Goal: Book appointment/travel/reservation: Book appointment/travel/reservation

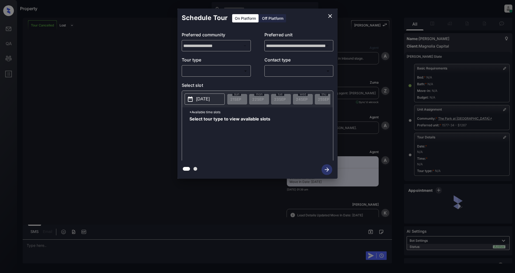
scroll to position [1597, 0]
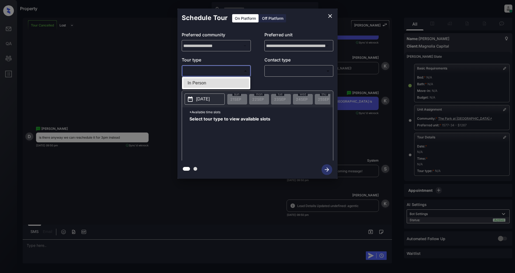
click at [227, 71] on body "Property Patrick Deasis Online Set yourself offline Set yourself on break Profi…" at bounding box center [257, 136] width 515 height 273
click at [206, 83] on li "In Person" at bounding box center [216, 83] width 66 height 10
type input "********"
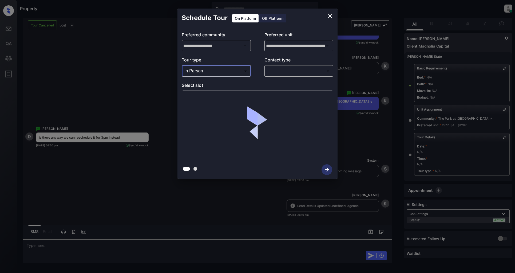
click at [298, 74] on body "Property Patrick Deasis Online Set yourself offline Set yourself on break Profi…" at bounding box center [257, 136] width 515 height 273
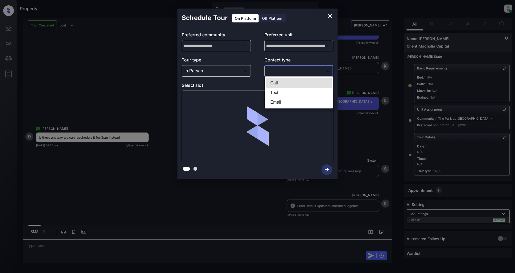
click at [277, 96] on li "Text" at bounding box center [299, 93] width 66 height 10
type input "****"
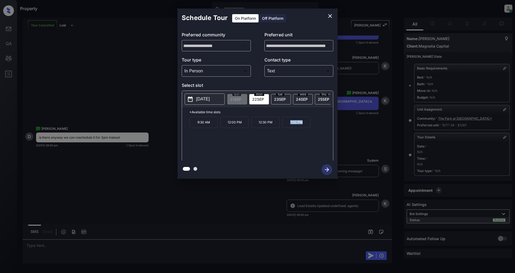
drag, startPoint x: 305, startPoint y: 126, endPoint x: 290, endPoint y: 126, distance: 15.2
click at [290, 126] on p "1:00 PM" at bounding box center [296, 122] width 28 height 11
click at [253, 168] on div at bounding box center [257, 169] width 160 height 18
drag, startPoint x: 212, startPoint y: 127, endPoint x: 193, endPoint y: 127, distance: 18.7
click at [193, 127] on p "9:30 AM" at bounding box center [203, 122] width 28 height 11
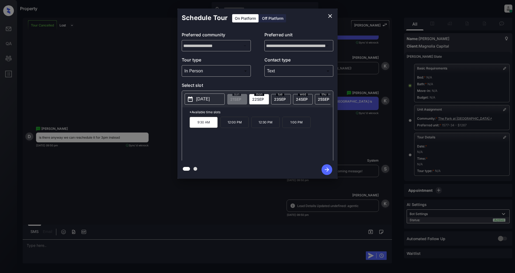
click at [287, 164] on div at bounding box center [257, 169] width 160 height 18
click at [265, 145] on div "9:30 AM 12:00 PM 12:30 PM 1:00 PM" at bounding box center [260, 138] width 143 height 43
drag, startPoint x: 303, startPoint y: 124, endPoint x: 274, endPoint y: 126, distance: 29.4
click at [274, 126] on div "9:30 AM 12:00 PM 12:30 PM 1:00 PM" at bounding box center [260, 138] width 143 height 43
click at [290, 153] on div "9:30 AM 12:00 PM 12:30 PM 1:00 PM" at bounding box center [260, 138] width 143 height 43
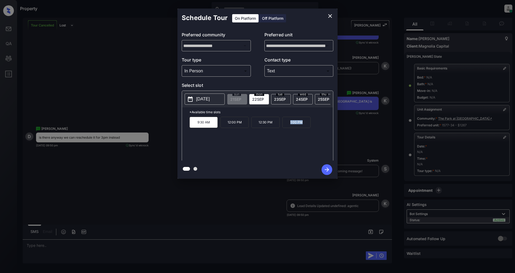
drag, startPoint x: 303, startPoint y: 126, endPoint x: 284, endPoint y: 126, distance: 19.5
click at [284, 126] on p "1:00 PM" at bounding box center [296, 122] width 28 height 11
copy p "1:00 PM"
click at [329, 17] on icon "close" at bounding box center [330, 16] width 6 height 6
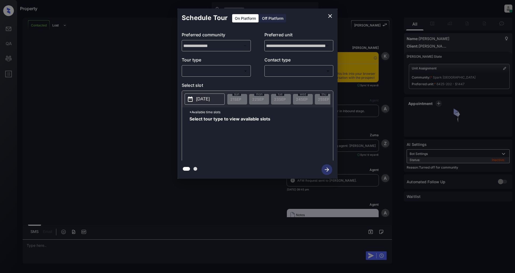
click at [441, 106] on div "**********" at bounding box center [257, 93] width 515 height 187
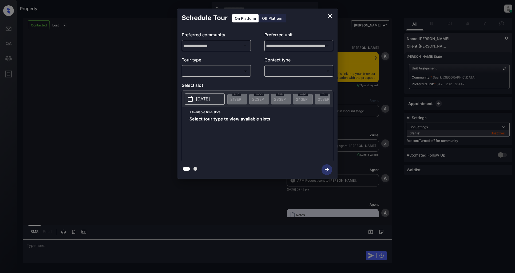
scroll to position [333, 0]
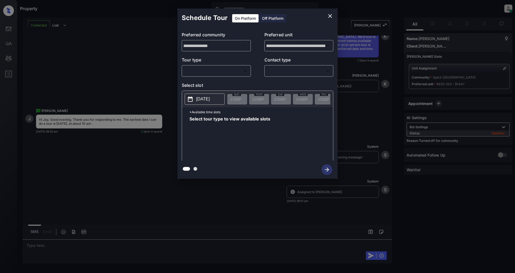
click at [212, 80] on div "**********" at bounding box center [257, 93] width 160 height 133
click at [211, 73] on body "Property [PERSON_NAME] Online Set yourself offline Set yourself on break Profil…" at bounding box center [257, 136] width 515 height 273
click at [211, 81] on li "In Person" at bounding box center [216, 83] width 66 height 10
type input "********"
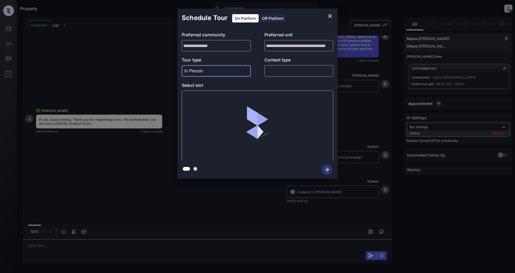
click at [299, 76] on div "​ ​" at bounding box center [298, 70] width 69 height 11
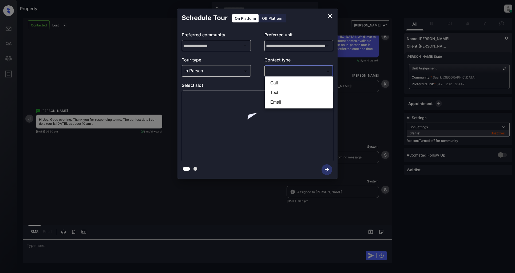
click at [295, 71] on body "Property Patrick Deasis Online Set yourself offline Set yourself on break Profi…" at bounding box center [257, 136] width 515 height 273
click at [273, 93] on li "Text" at bounding box center [299, 93] width 66 height 10
type input "****"
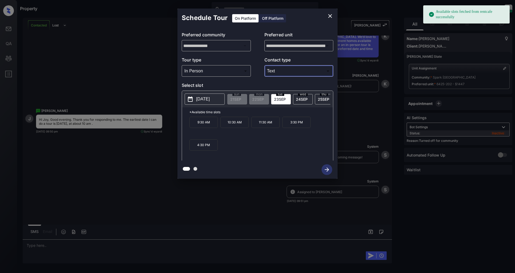
click at [210, 96] on p "2025-09-23" at bounding box center [203, 99] width 14 height 6
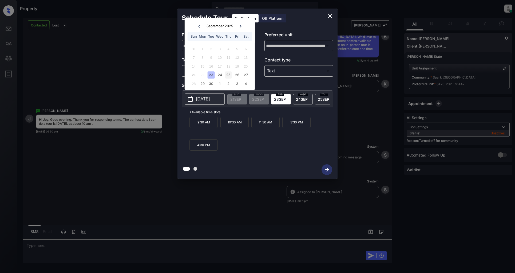
click at [229, 75] on div "25" at bounding box center [228, 74] width 7 height 7
click at [274, 144] on div "9:30 AM 11:30 AM 12:30 PM 2:30 PM 3:30 PM 4:30 PM" at bounding box center [260, 138] width 143 height 43
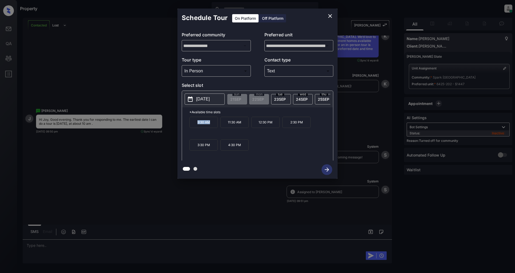
drag, startPoint x: 217, startPoint y: 127, endPoint x: 191, endPoint y: 127, distance: 25.6
click at [191, 127] on p "9:30 AM" at bounding box center [203, 122] width 28 height 11
copy p "9:30 AM"
drag, startPoint x: 240, startPoint y: 124, endPoint x: 225, endPoint y: 124, distance: 15.7
click at [225, 124] on p "11:30 AM" at bounding box center [234, 122] width 28 height 11
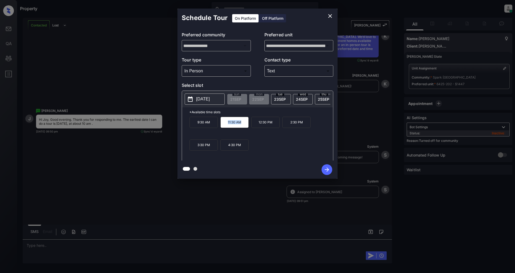
copy p "11:30 AM"
drag, startPoint x: 276, startPoint y: 123, endPoint x: 254, endPoint y: 125, distance: 21.4
click at [254, 125] on p "12:30 PM" at bounding box center [265, 122] width 28 height 11
copy p "12:30 PM"
click at [332, 13] on icon "close" at bounding box center [330, 16] width 6 height 6
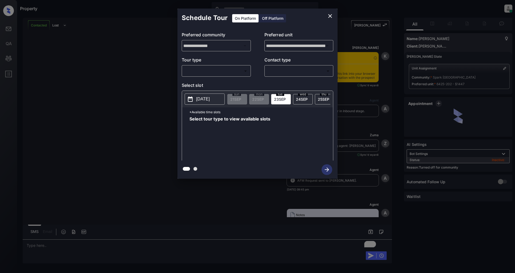
scroll to position [439, 0]
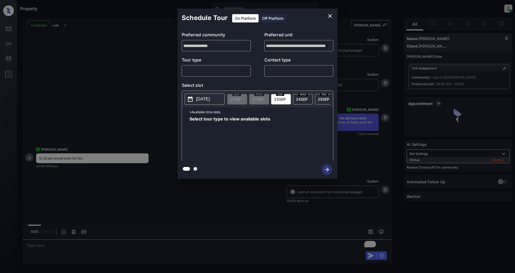
click at [218, 71] on body "Property Patrick Deasis Online Set yourself offline Set yourself on break Profi…" at bounding box center [257, 136] width 515 height 273
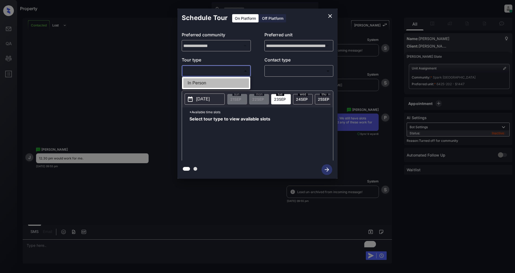
click at [209, 84] on li "In Person" at bounding box center [216, 83] width 66 height 10
type input "********"
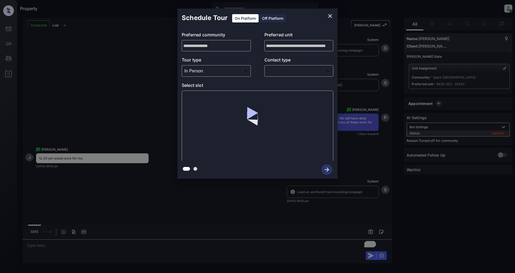
click at [302, 66] on div "​ ​" at bounding box center [298, 70] width 69 height 11
click at [299, 70] on body "Property Patrick Deasis Online Set yourself offline Set yourself on break Profi…" at bounding box center [257, 136] width 515 height 273
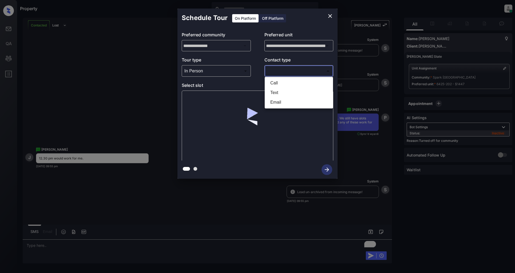
click at [289, 90] on li "Text" at bounding box center [299, 93] width 66 height 10
type input "****"
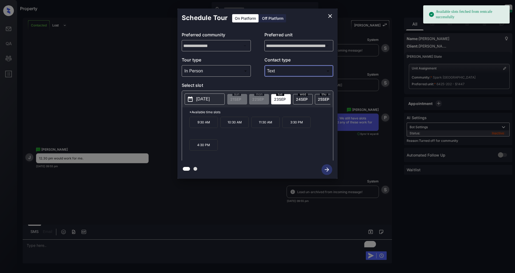
click at [206, 98] on p "2025-09-23" at bounding box center [203, 99] width 14 height 6
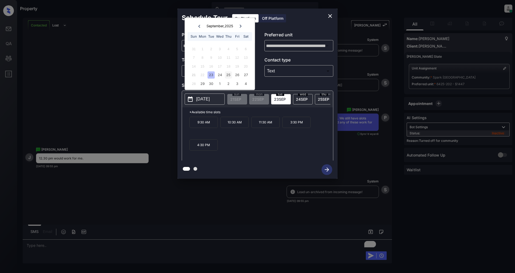
click at [230, 75] on div "25" at bounding box center [228, 74] width 7 height 7
click at [264, 125] on p "12:30 PM" at bounding box center [265, 122] width 28 height 11
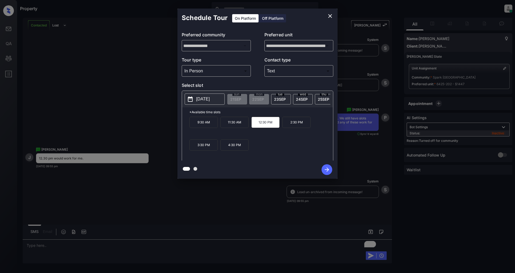
click at [326, 167] on icon "button" at bounding box center [326, 169] width 11 height 11
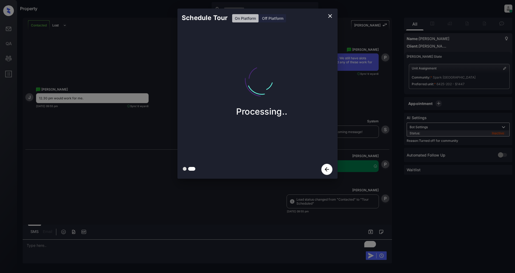
scroll to position [509, 0]
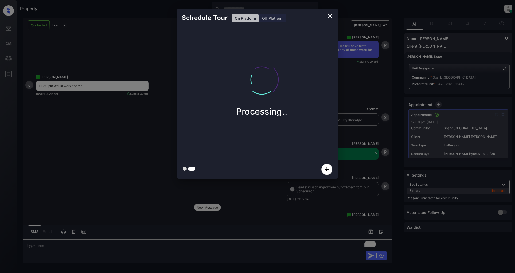
click at [328, 16] on icon "close" at bounding box center [330, 16] width 6 height 6
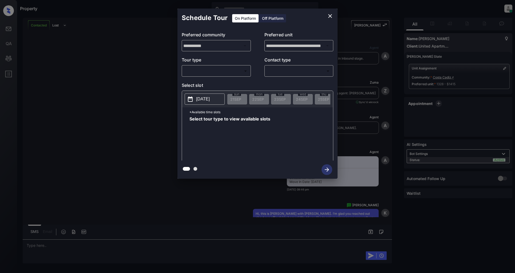
scroll to position [350, 0]
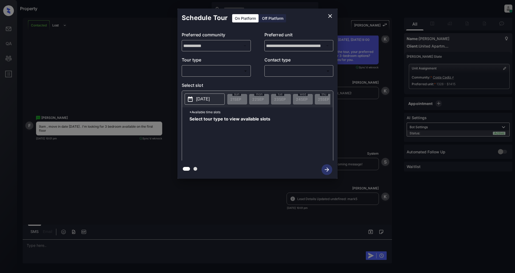
click at [95, 85] on div "**********" at bounding box center [257, 93] width 515 height 187
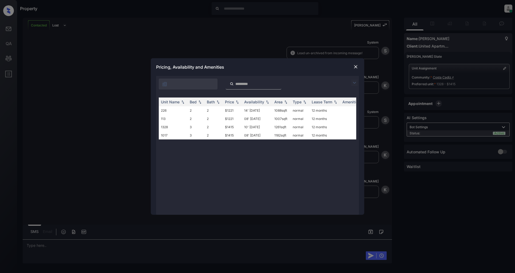
click at [356, 83] on img at bounding box center [354, 82] width 6 height 6
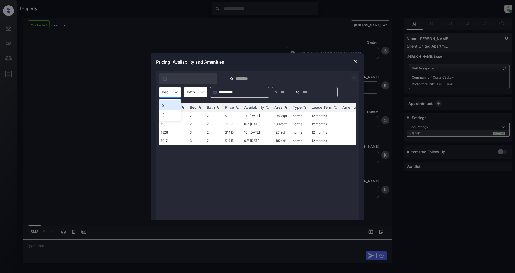
click at [167, 91] on div at bounding box center [165, 92] width 7 height 6
click at [167, 117] on div "3" at bounding box center [170, 115] width 22 height 10
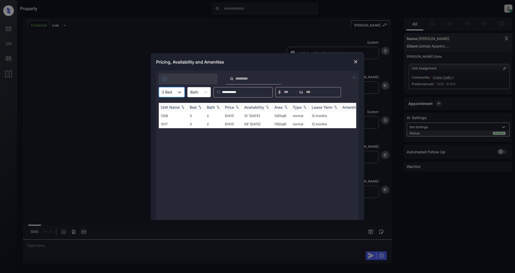
click at [238, 107] on img at bounding box center [236, 107] width 5 height 4
drag, startPoint x: 236, startPoint y: 115, endPoint x: 221, endPoint y: 116, distance: 14.5
click at [221, 116] on tr "1328 3 2 $1415 10' [DATE] sqft normal 12 months" at bounding box center [298, 115] width 279 height 8
copy tr "$1415"
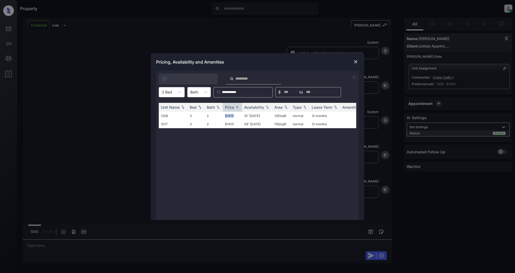
click at [355, 59] on img at bounding box center [355, 61] width 5 height 5
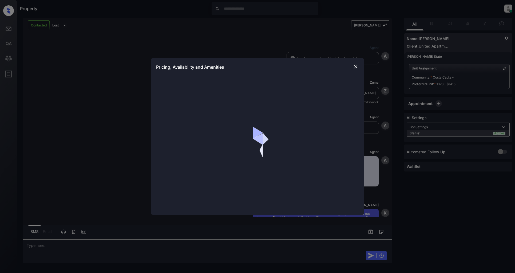
scroll to position [468, 0]
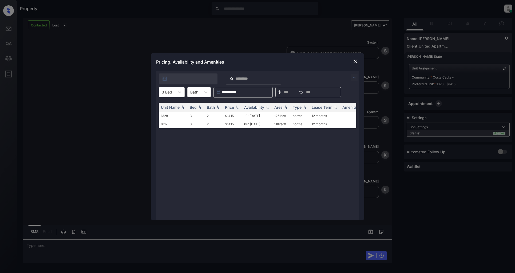
click at [356, 61] on img at bounding box center [355, 61] width 5 height 5
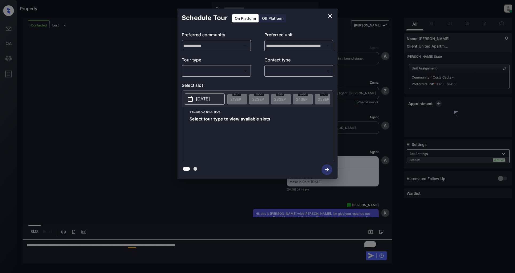
scroll to position [595, 0]
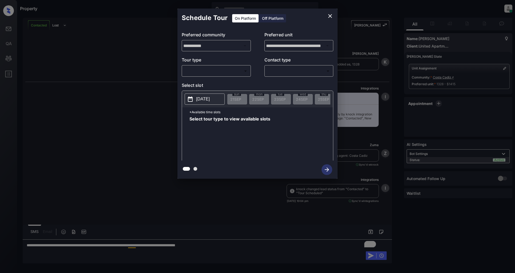
click at [212, 75] on div "​ ​" at bounding box center [216, 70] width 69 height 11
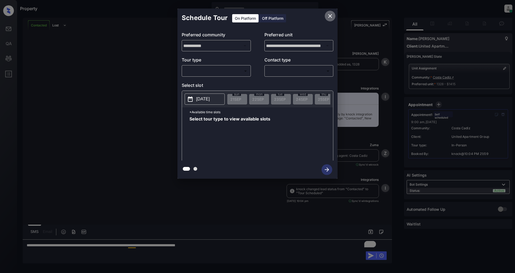
click at [332, 14] on icon "close" at bounding box center [330, 16] width 6 height 6
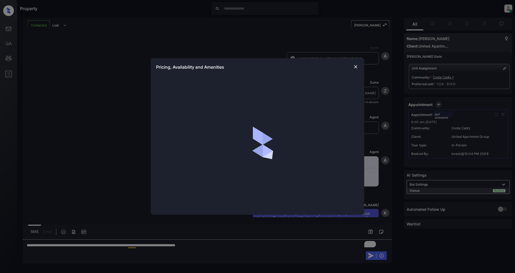
scroll to position [629, 0]
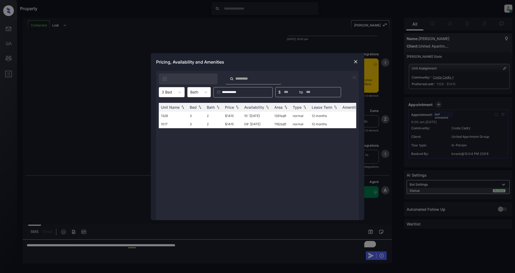
click at [355, 61] on img at bounding box center [355, 61] width 5 height 5
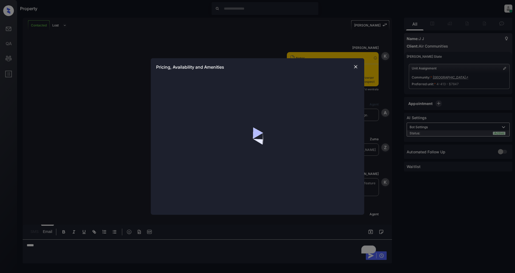
scroll to position [390, 0]
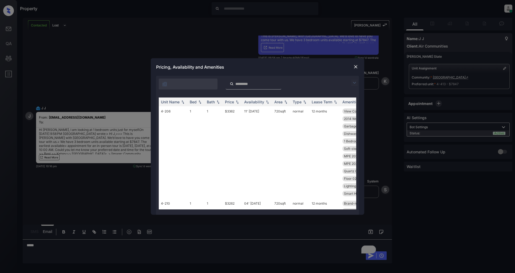
click at [353, 81] on img at bounding box center [354, 82] width 6 height 6
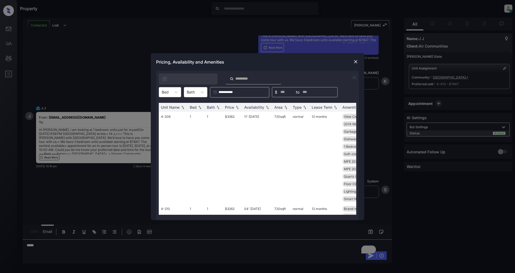
click at [168, 92] on div at bounding box center [165, 92] width 7 height 6
click at [166, 103] on div "1" at bounding box center [170, 105] width 22 height 10
click at [238, 107] on img at bounding box center [236, 107] width 5 height 4
drag, startPoint x: 239, startPoint y: 112, endPoint x: 220, endPoint y: 115, distance: 19.2
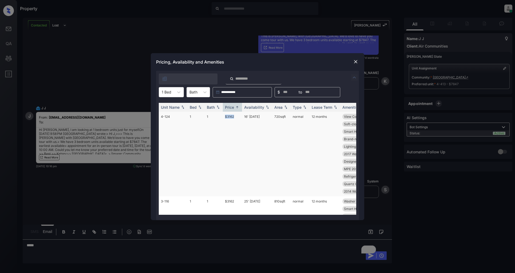
click at [220, 115] on tr "4-124 1 1 $3162 16' Oct 25 720 sqft normal 12 months View Courtyard MPE 2025 Ha…" at bounding box center [298, 153] width 279 height 85
copy tr "$3162"
click at [73, 243] on div "**********" at bounding box center [257, 136] width 515 height 273
click at [77, 249] on div "**********" at bounding box center [257, 136] width 515 height 273
click at [356, 61] on img at bounding box center [355, 61] width 5 height 5
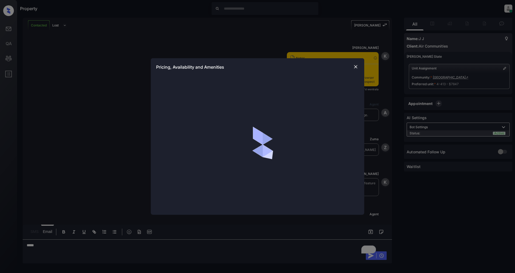
scroll to position [361, 0]
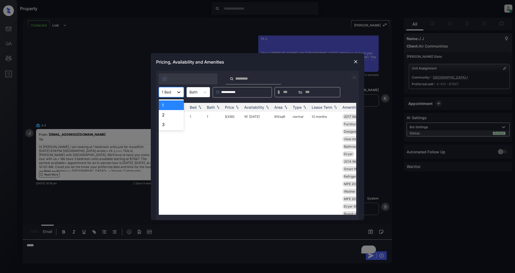
click at [177, 93] on icon at bounding box center [178, 91] width 5 height 5
click at [173, 108] on div "1" at bounding box center [171, 105] width 25 height 10
click at [171, 94] on div "Bed" at bounding box center [165, 92] width 12 height 8
click at [177, 106] on div "1" at bounding box center [170, 105] width 22 height 10
click at [236, 108] on img at bounding box center [236, 107] width 5 height 4
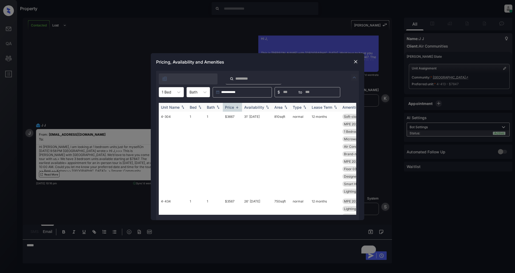
click at [236, 108] on img at bounding box center [236, 107] width 5 height 4
click at [238, 118] on td "$3162" at bounding box center [232, 168] width 19 height 114
click at [356, 61] on img at bounding box center [355, 61] width 5 height 5
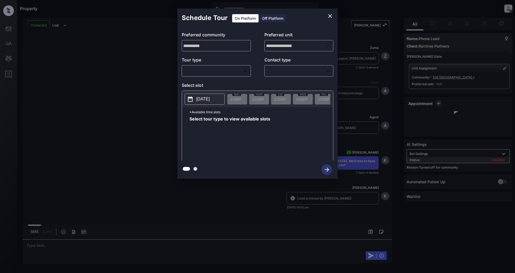
scroll to position [478, 0]
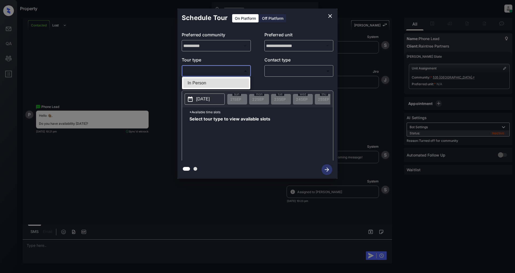
click at [215, 72] on body "Property [PERSON_NAME] Online Set yourself offline Set yourself on break Profil…" at bounding box center [257, 136] width 515 height 273
click at [208, 84] on li "In Person" at bounding box center [216, 83] width 66 height 10
type input "********"
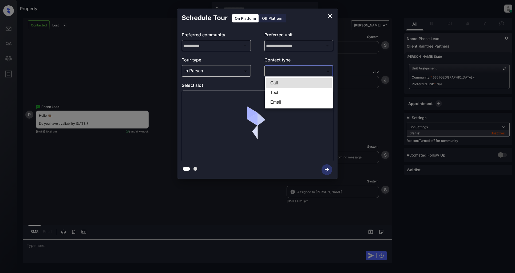
click at [291, 69] on body "Property [PERSON_NAME] Online Set yourself offline Set yourself on break Profil…" at bounding box center [257, 136] width 515 height 273
click at [277, 92] on li "Text" at bounding box center [299, 93] width 66 height 10
type input "****"
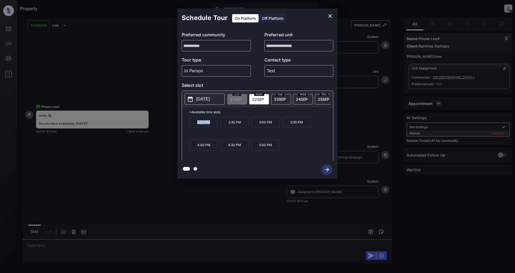
drag, startPoint x: 215, startPoint y: 125, endPoint x: 196, endPoint y: 127, distance: 19.3
click at [196, 127] on p "2:00 PM" at bounding box center [203, 122] width 28 height 11
copy p "2:00 PM"
drag, startPoint x: 273, startPoint y: 125, endPoint x: 258, endPoint y: 125, distance: 14.7
click at [258, 125] on p "3:00 PM" at bounding box center [265, 122] width 28 height 11
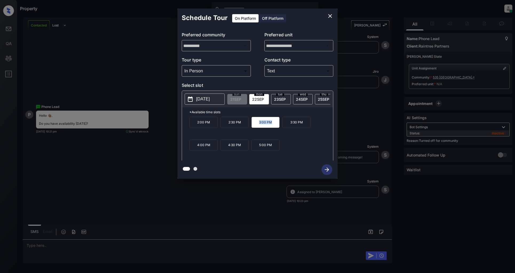
copy p "3:00 PM"
drag, startPoint x: 243, startPoint y: 147, endPoint x: 227, endPoint y: 147, distance: 16.0
click at [227, 147] on p "4:30 PM" at bounding box center [234, 144] width 28 height 11
copy p "4:30 PM"
click at [330, 16] on icon "close" at bounding box center [330, 16] width 4 height 4
